Goal: Transaction & Acquisition: Purchase product/service

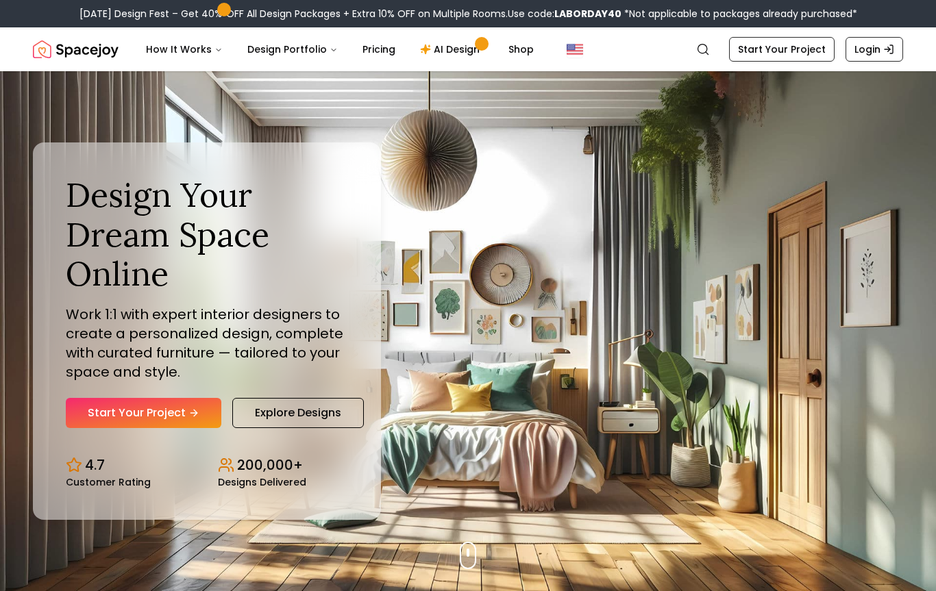
click at [110, 417] on link "Start Your Project" at bounding box center [144, 413] width 156 height 30
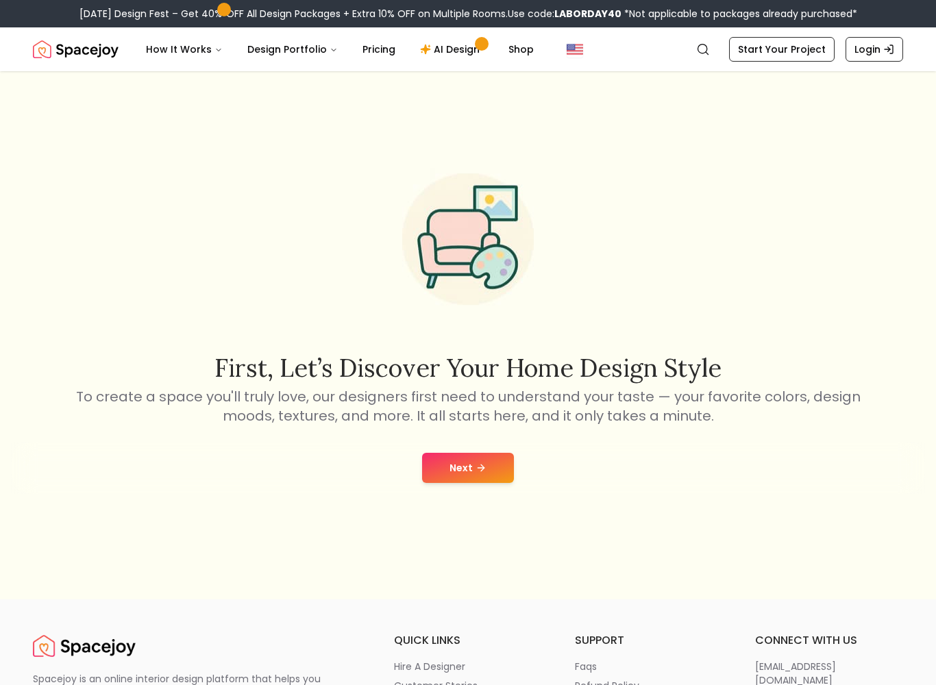
scroll to position [66, 0]
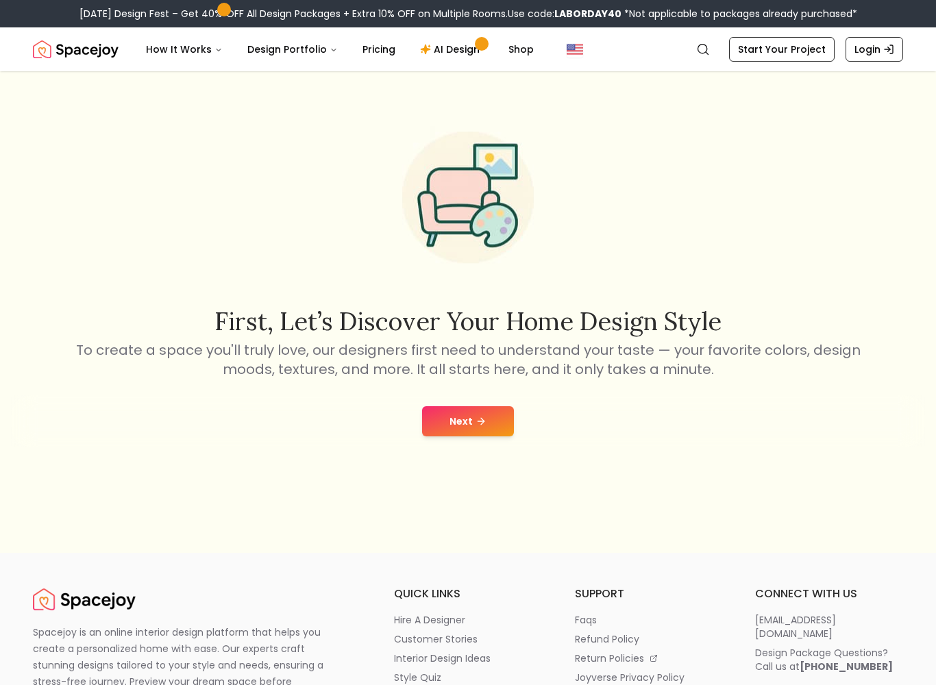
click at [459, 406] on button "Next" at bounding box center [468, 421] width 92 height 30
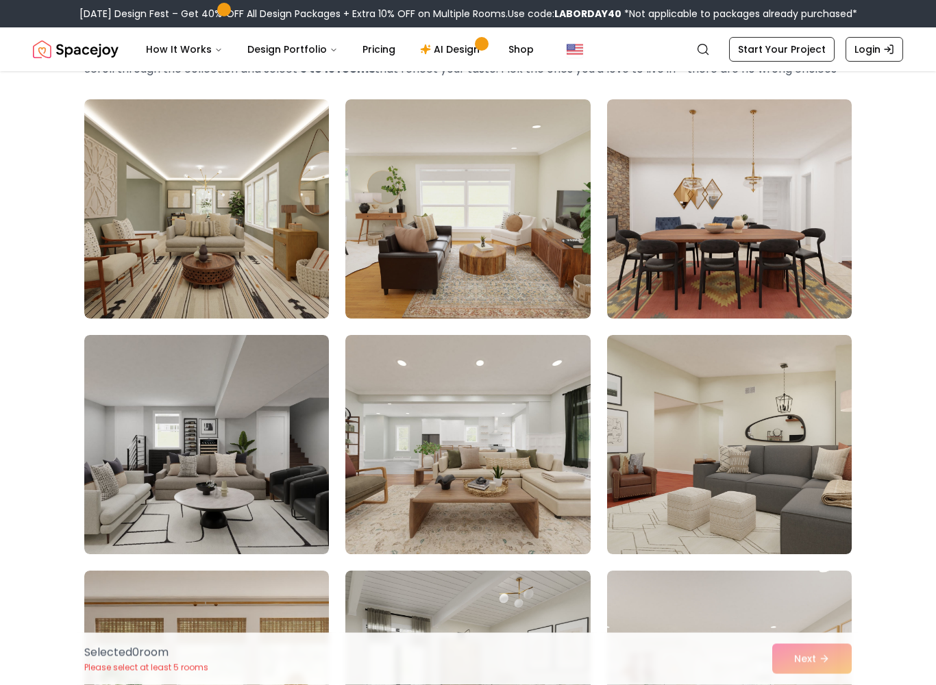
scroll to position [87, 0]
click at [814, 52] on link "Start Your Project" at bounding box center [782, 49] width 106 height 25
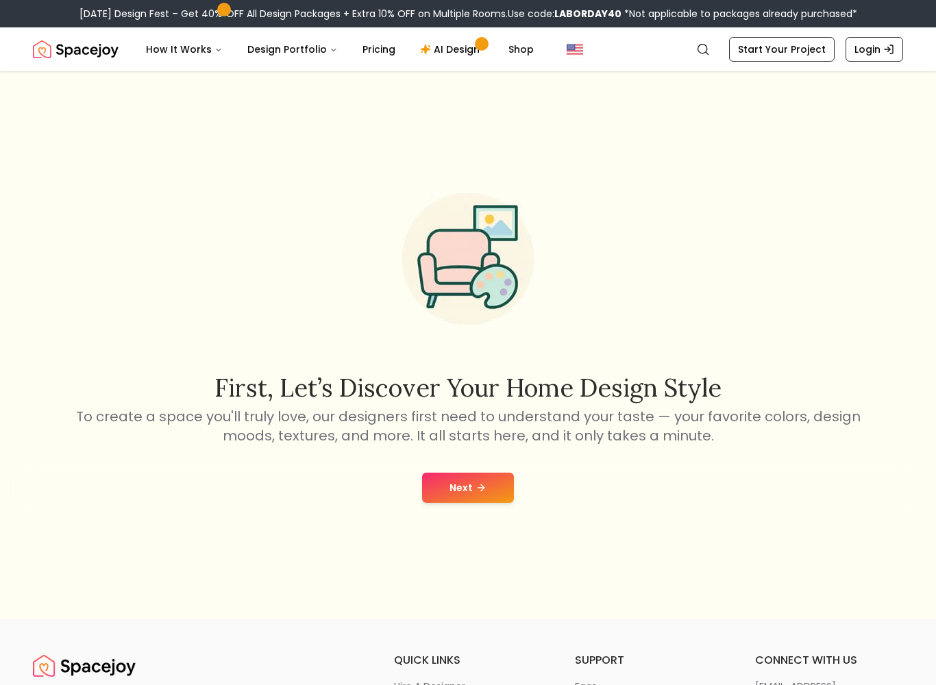
click at [450, 500] on button "Next" at bounding box center [468, 488] width 92 height 30
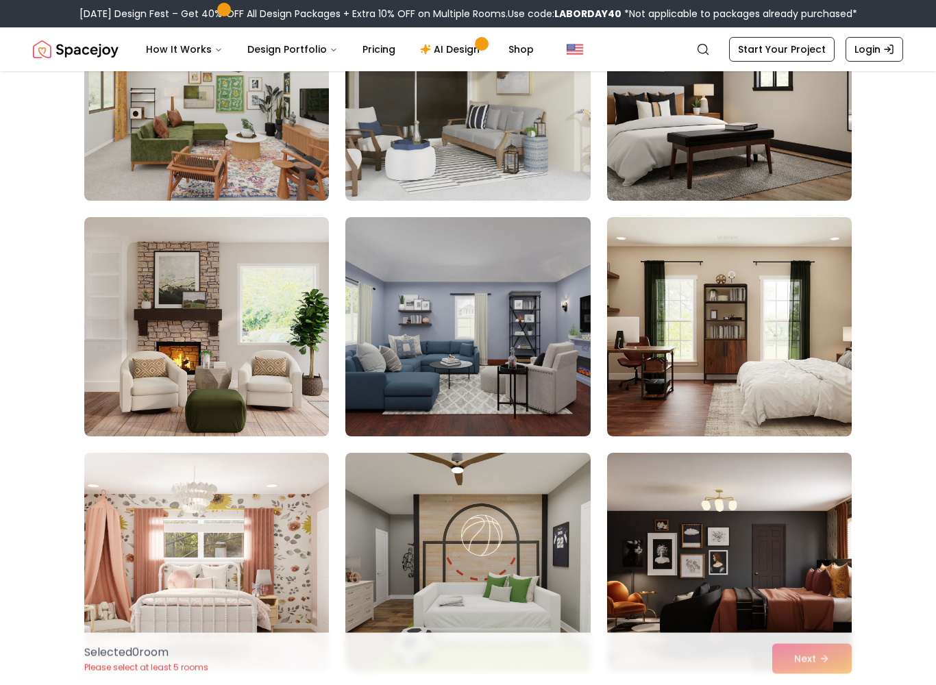
scroll to position [212, 0]
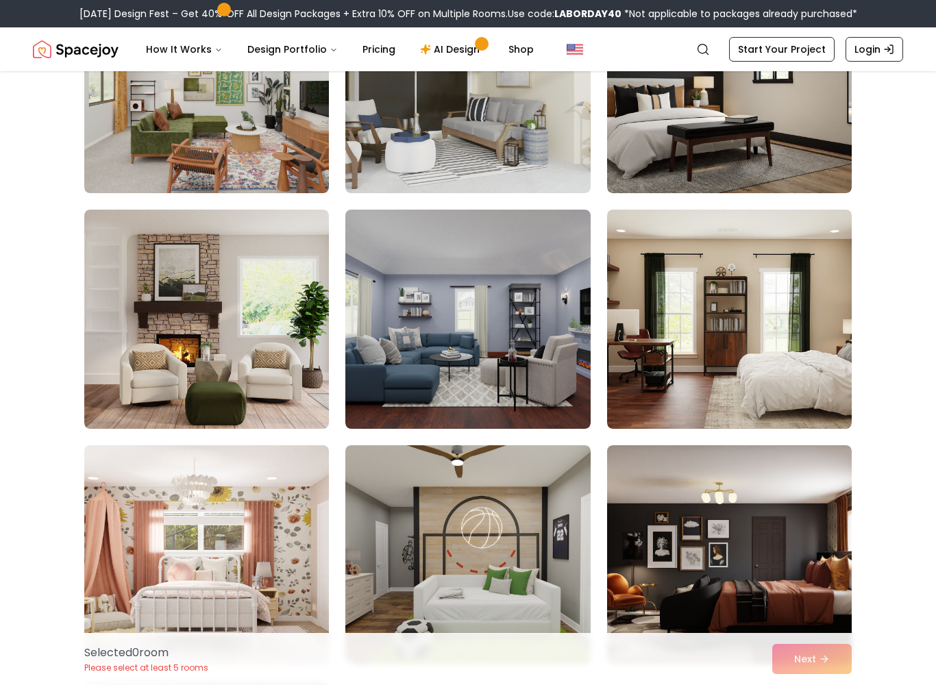
click at [428, 392] on img at bounding box center [467, 319] width 245 height 219
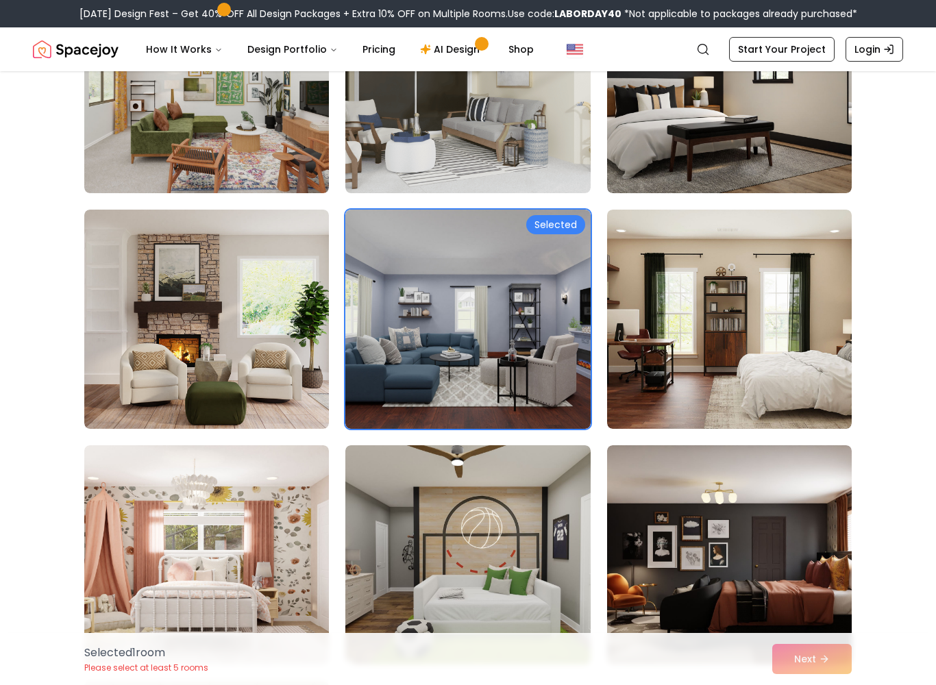
click at [782, 591] on div "Selected 1 room Please select at least 5 rooms Next" at bounding box center [468, 659] width 790 height 52
click at [716, 493] on img at bounding box center [729, 554] width 245 height 219
click at [676, 374] on img at bounding box center [729, 319] width 245 height 219
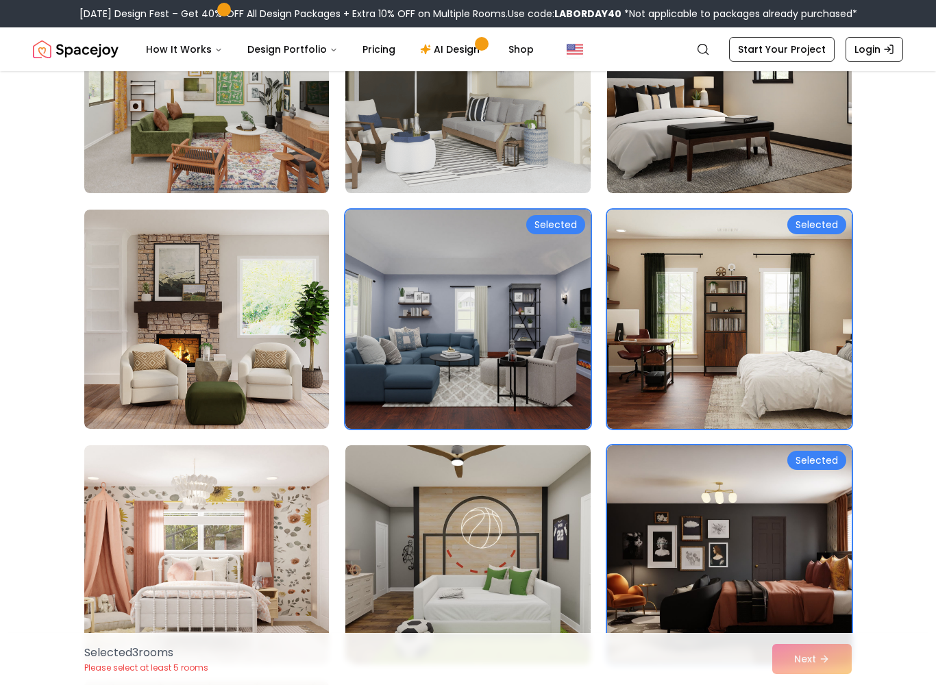
click at [445, 528] on img at bounding box center [467, 554] width 245 height 219
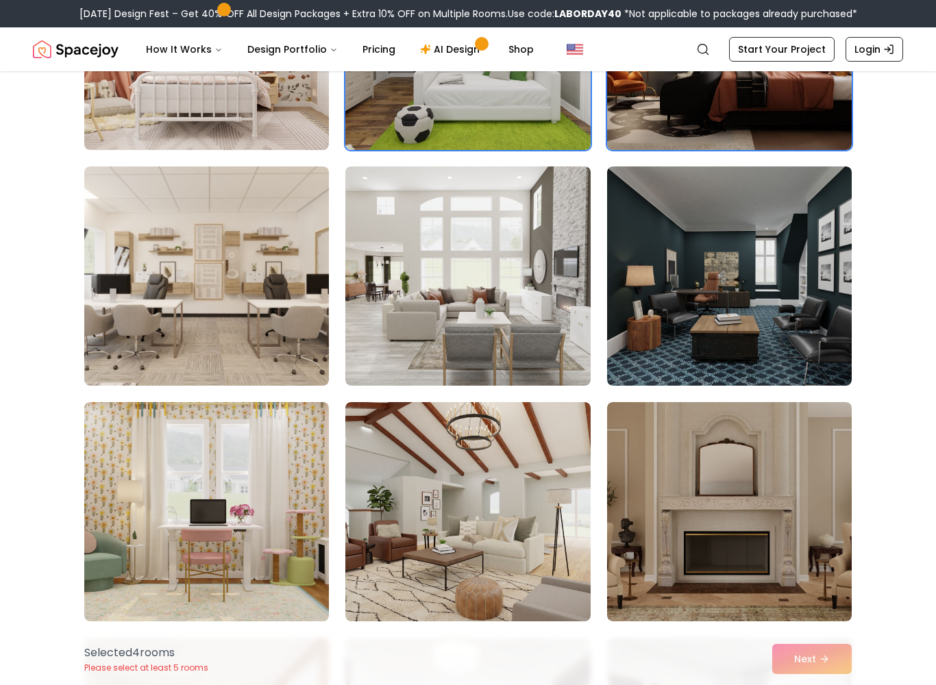
scroll to position [740, 0]
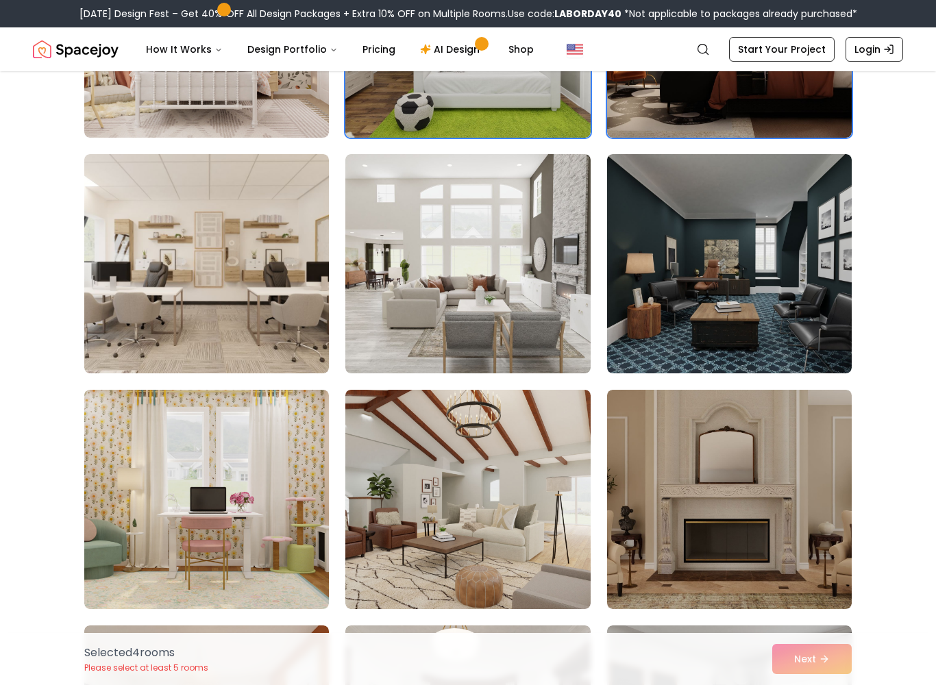
click at [124, 478] on img at bounding box center [206, 499] width 245 height 219
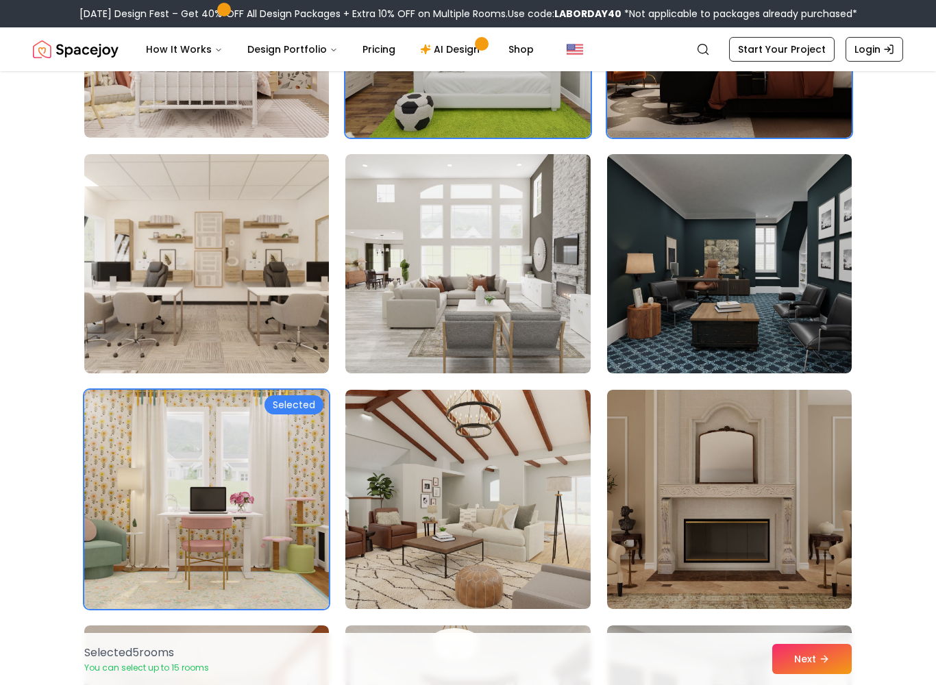
click at [131, 474] on img at bounding box center [206, 499] width 245 height 219
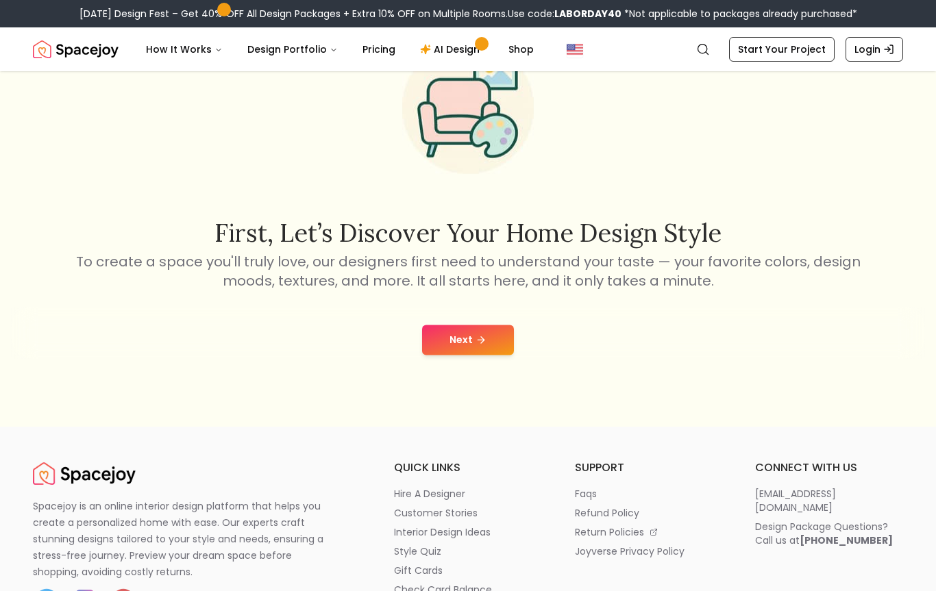
scroll to position [115, 0]
